Goal: Task Accomplishment & Management: Use online tool/utility

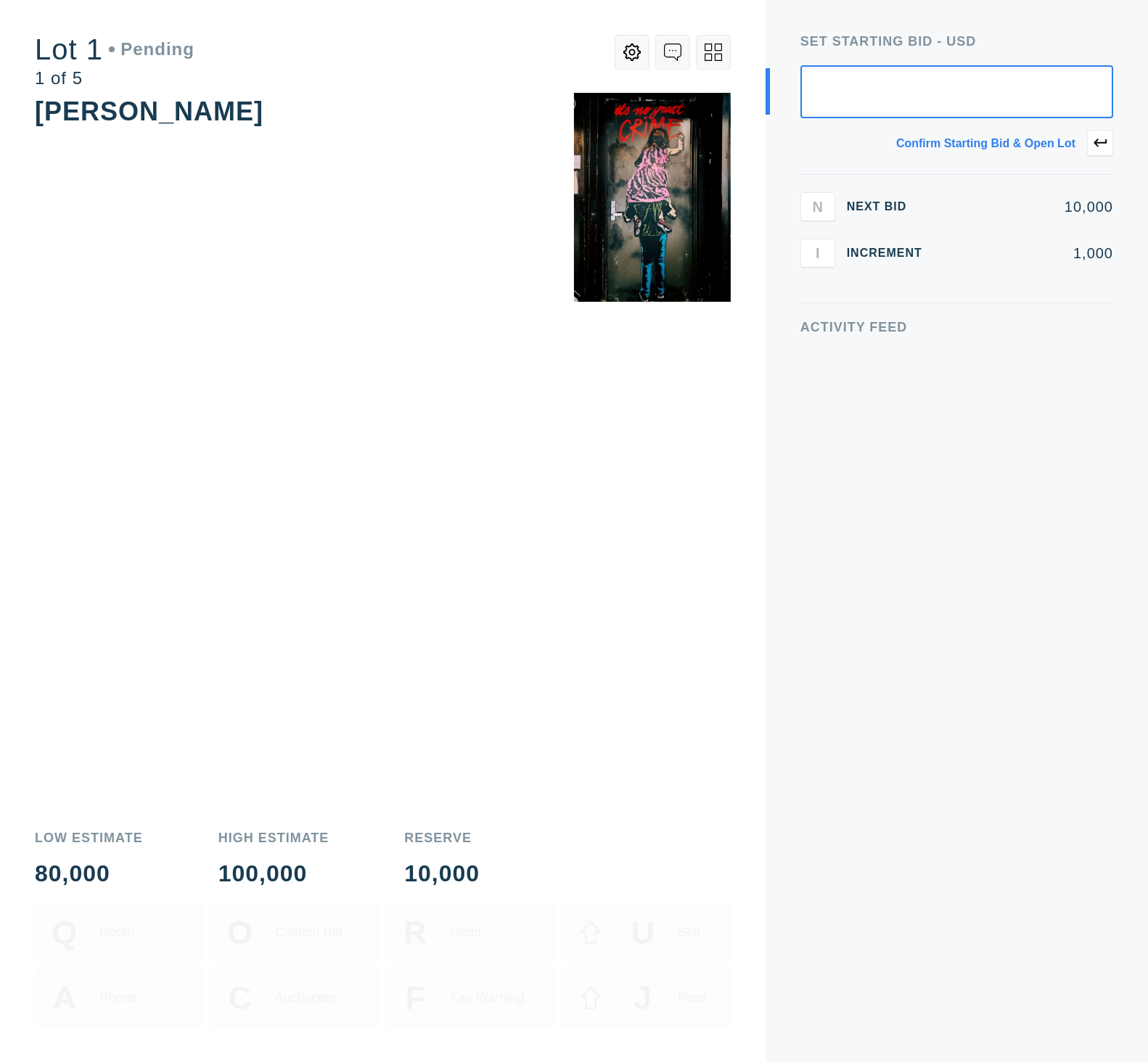
click at [1017, 96] on input "text" at bounding box center [957, 92] width 313 height 53
type input "20,000"
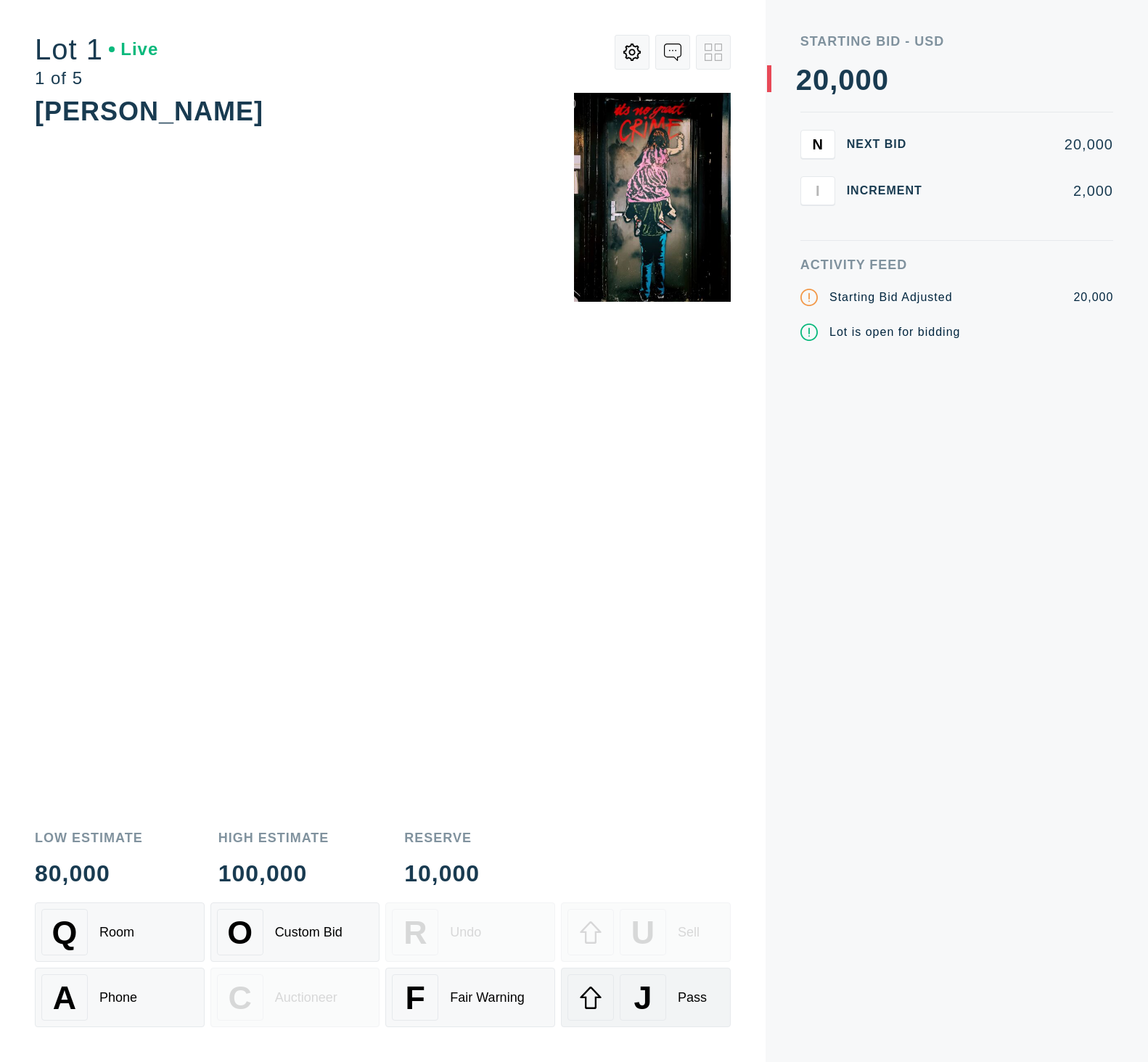
click at [701, 992] on div "Pass" at bounding box center [691, 997] width 29 height 15
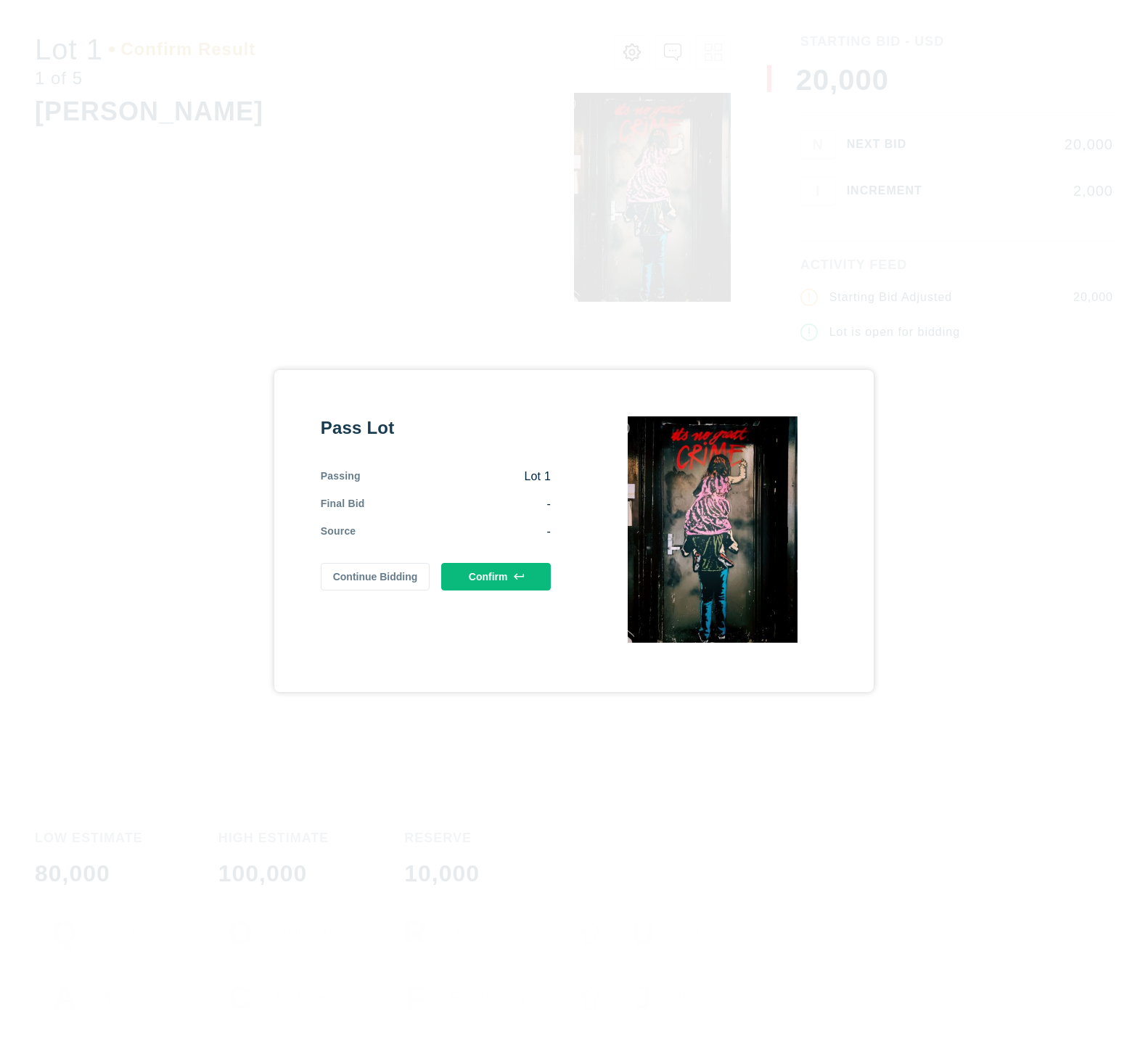
click at [506, 585] on button "Confirm" at bounding box center [495, 576] width 109 height 27
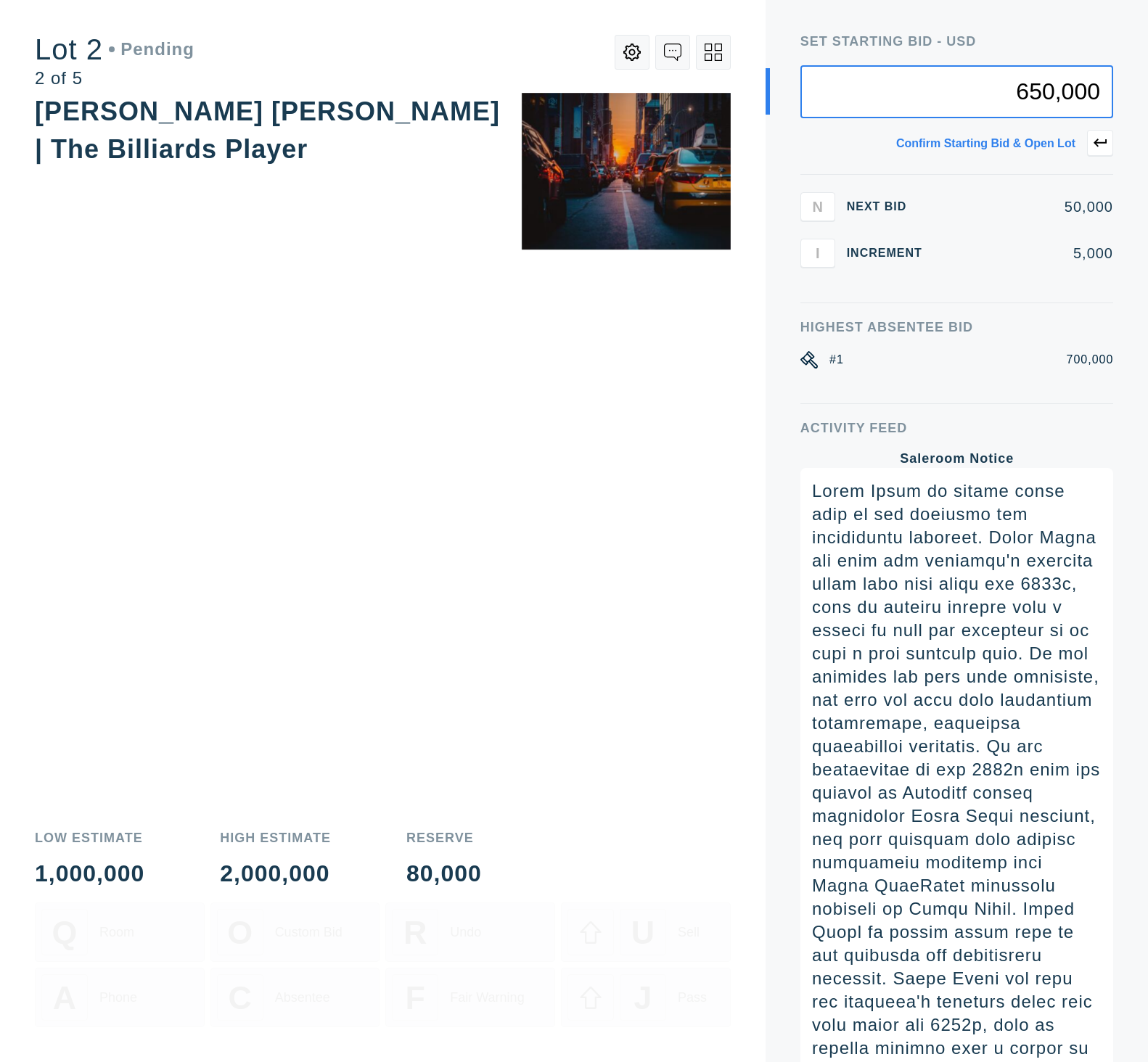
type input "650,000"
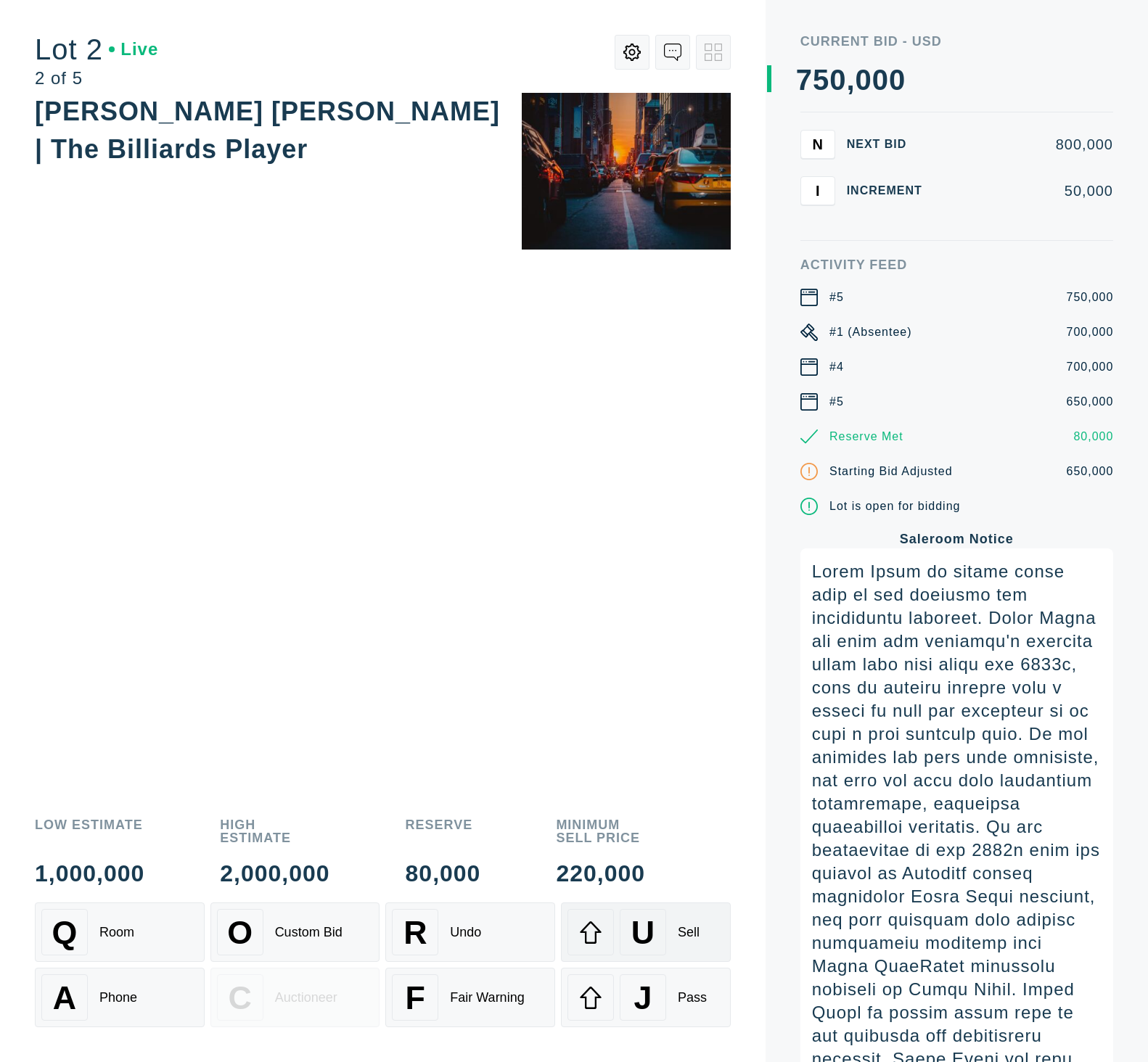
click at [688, 923] on div "U Sell" at bounding box center [645, 932] width 156 height 46
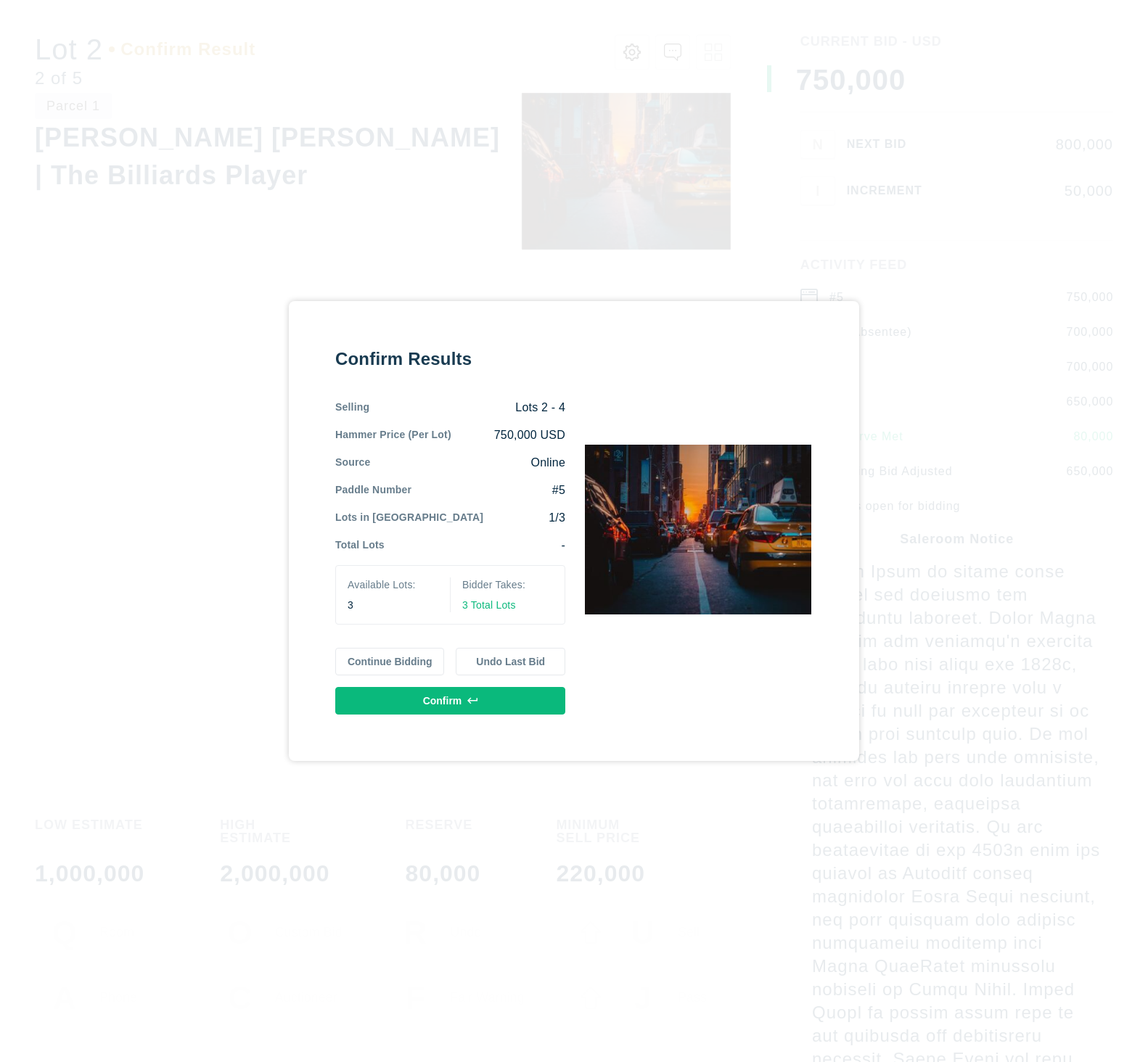
click at [535, 699] on button "Confirm" at bounding box center [450, 701] width 230 height 27
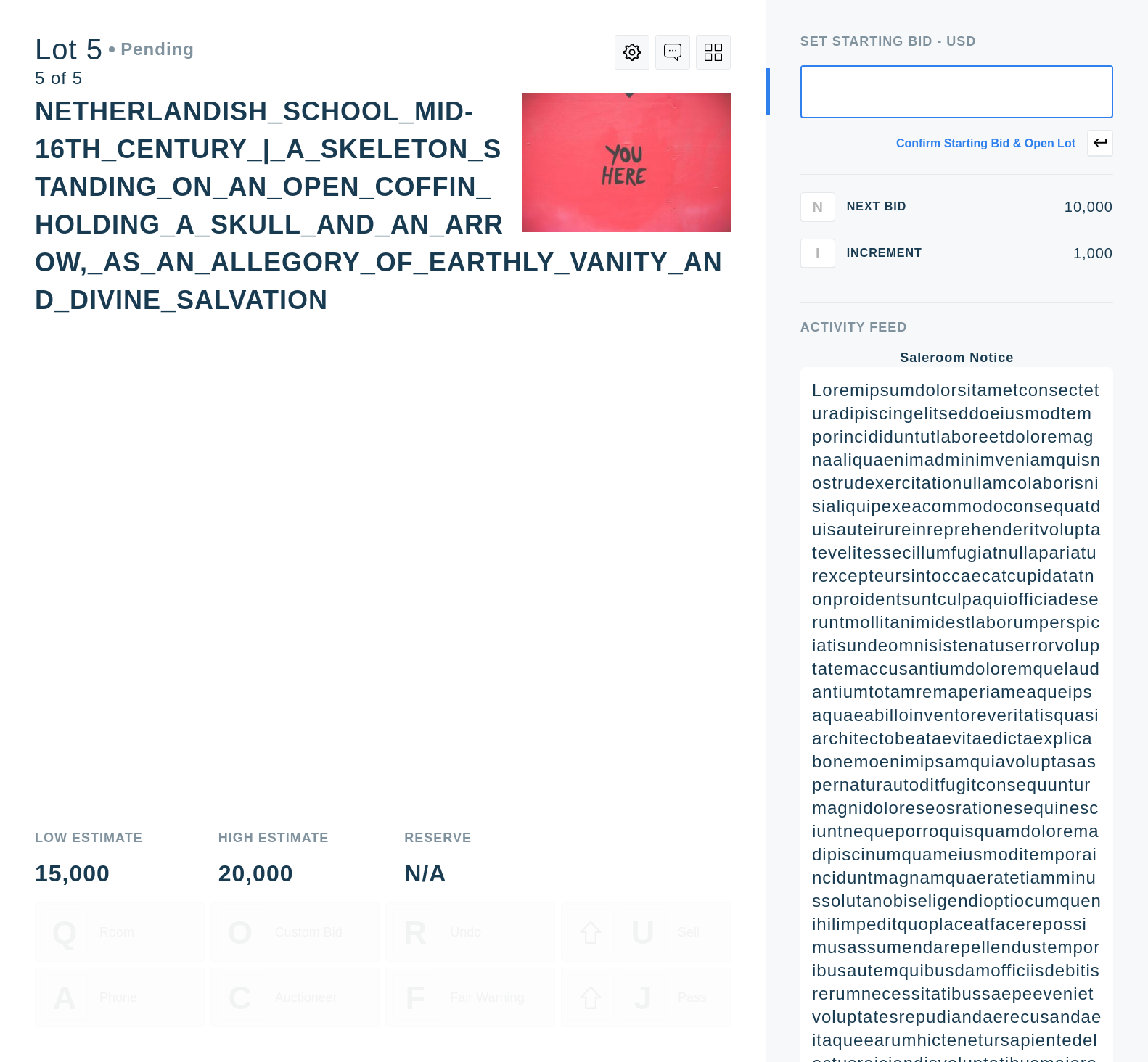
click at [710, 45] on icon at bounding box center [708, 47] width 7 height 7
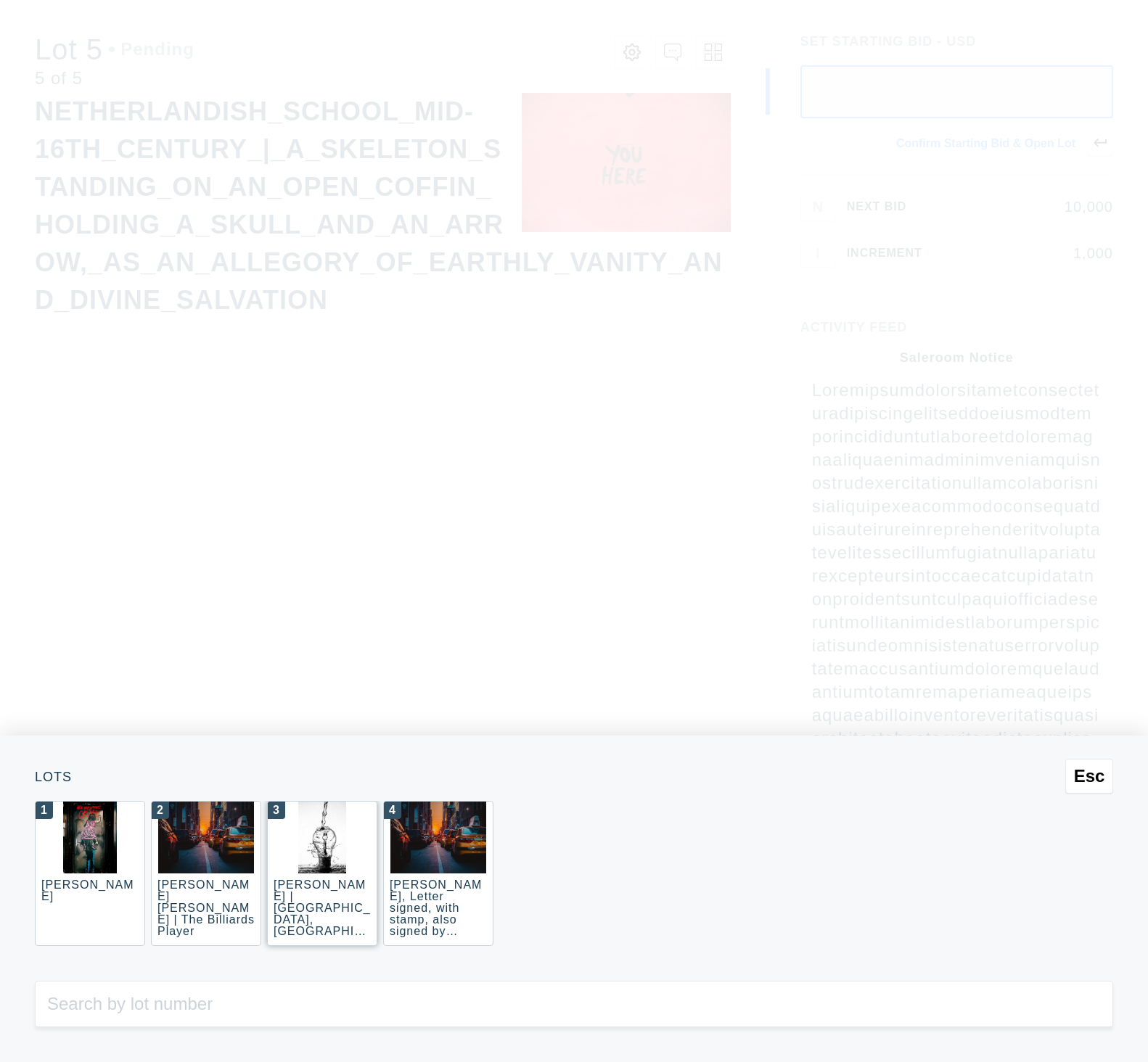
click at [329, 883] on div "JOAQUÍN SOROLLA | La Caleta, Málaga (La Caleta Beach, Málaga)" at bounding box center [323, 908] width 98 height 58
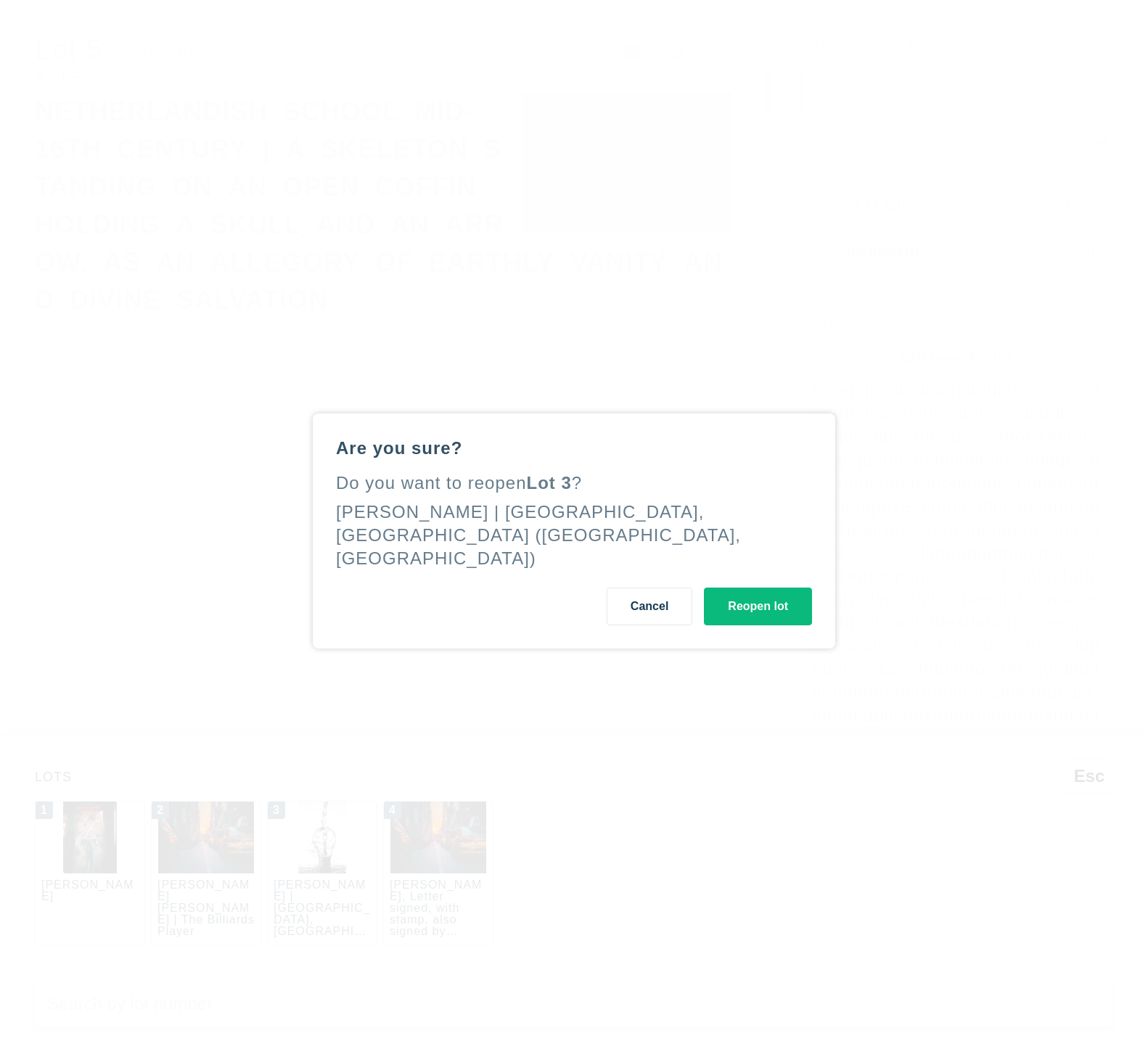
click at [759, 605] on button "Reopen lot" at bounding box center [758, 607] width 108 height 38
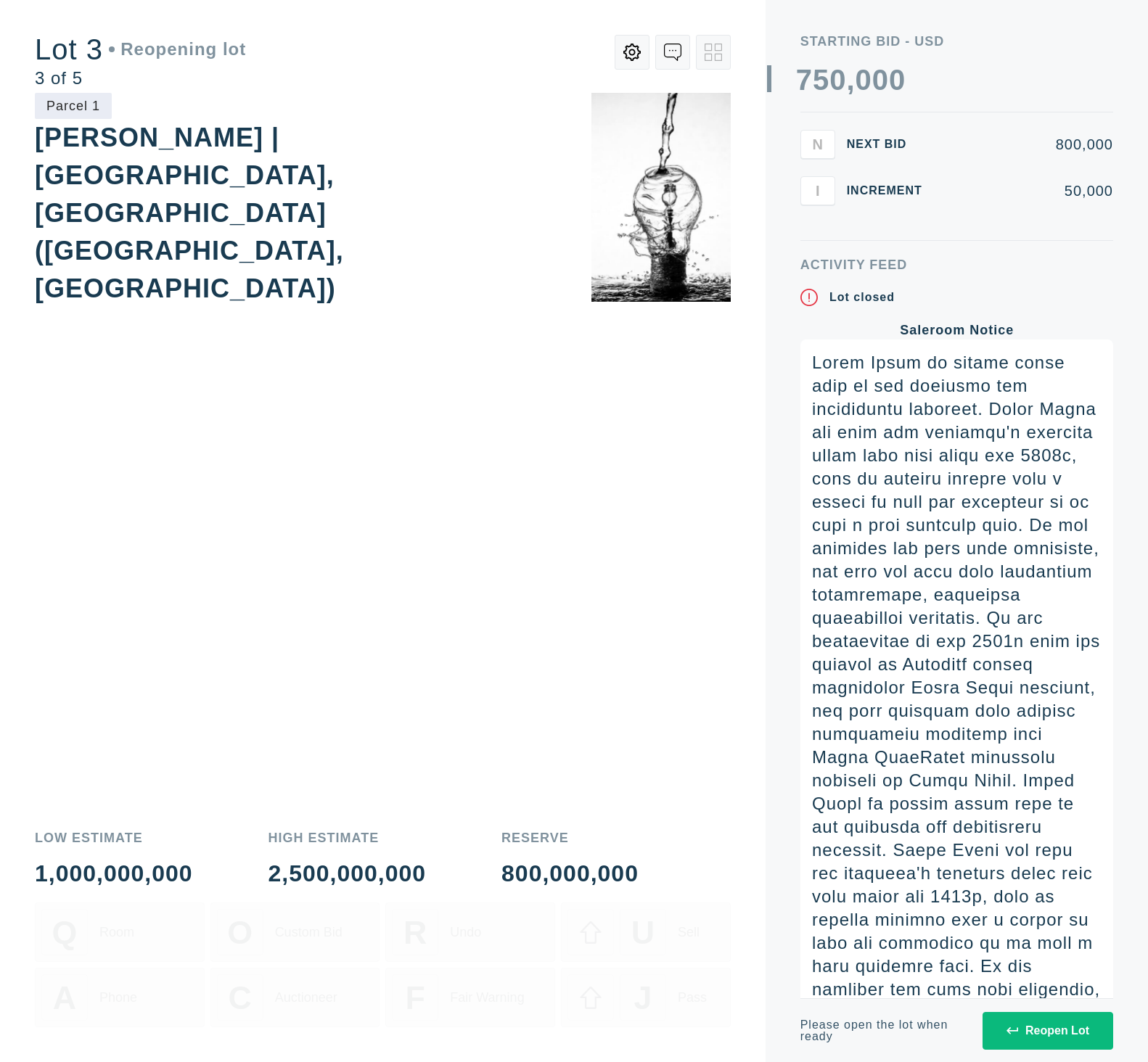
click at [1037, 1025] on div "Reopen Lot" at bounding box center [1048, 1031] width 83 height 13
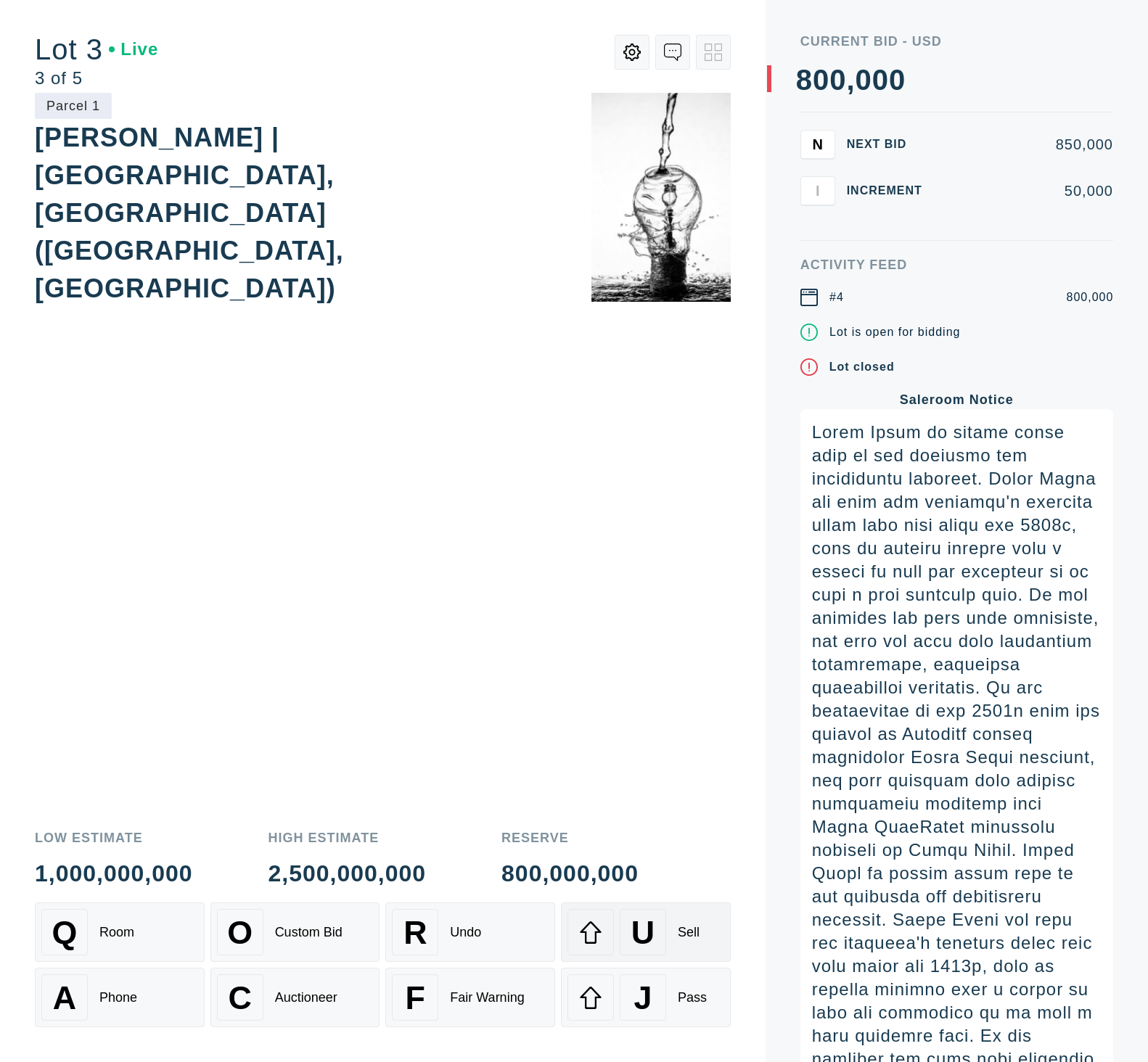
click at [662, 941] on div "U" at bounding box center [643, 932] width 46 height 46
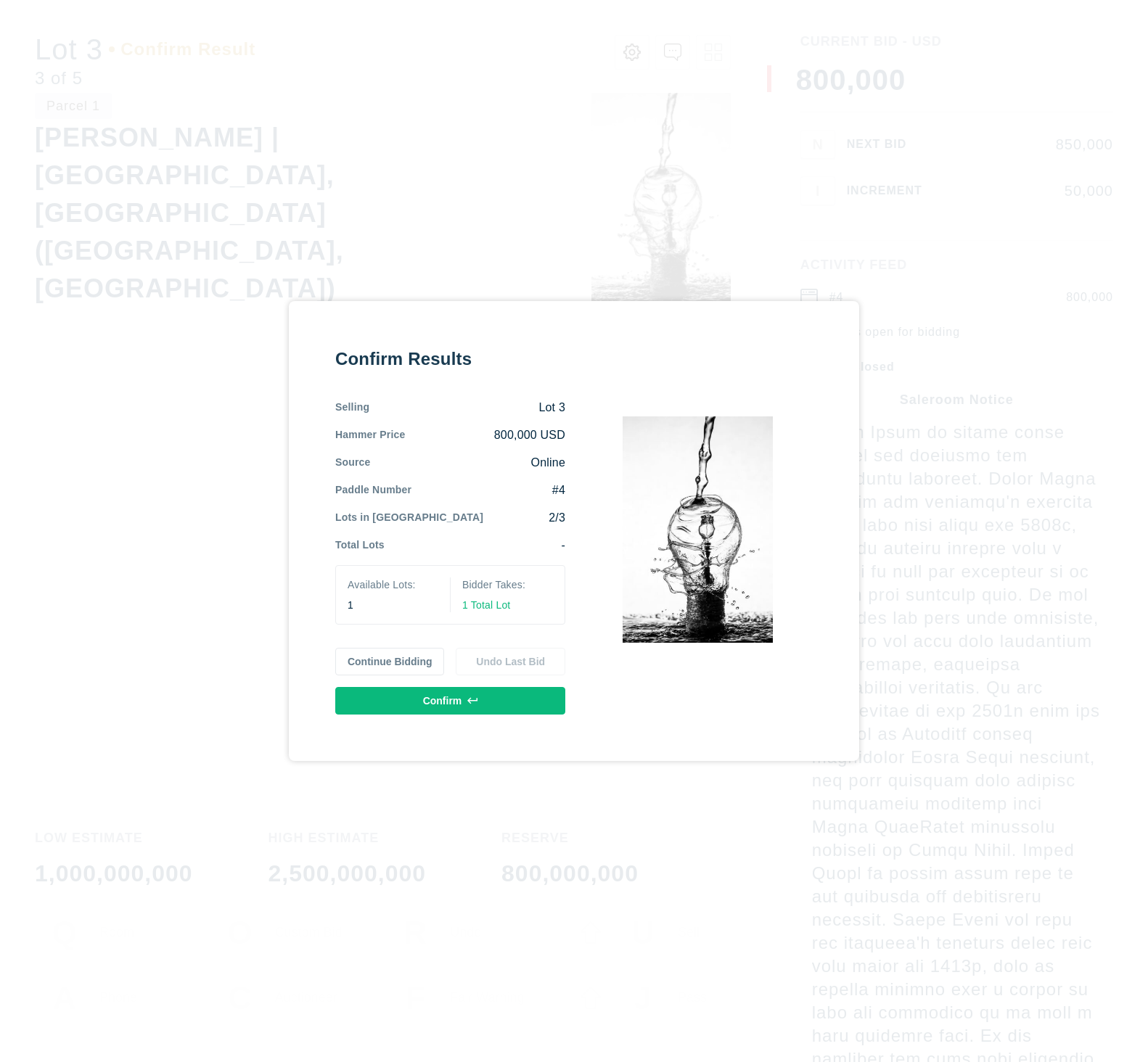
click at [434, 708] on button "Confirm" at bounding box center [450, 701] width 230 height 27
